Goal: Browse casually

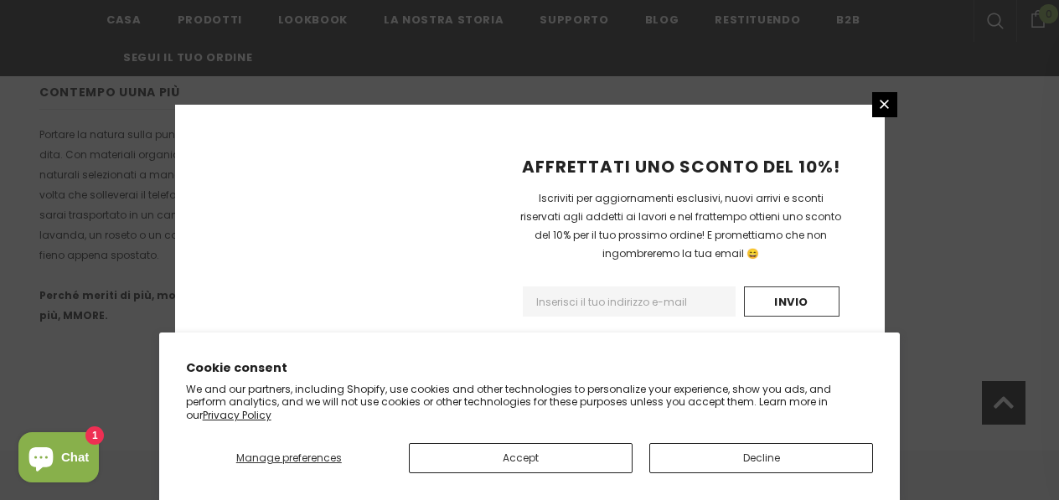
scroll to position [1252, 0]
